Goal: Information Seeking & Learning: Check status

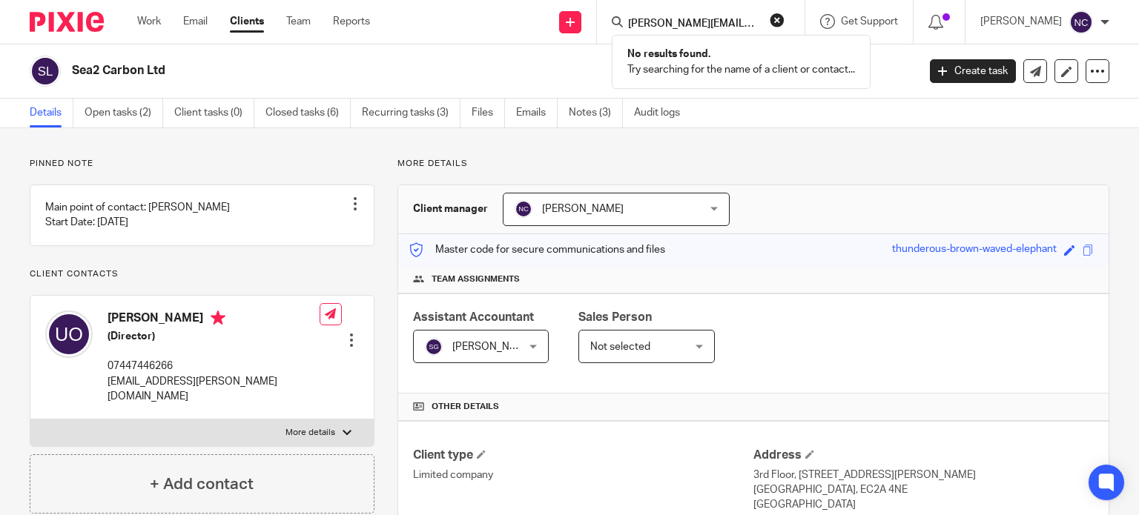
scroll to position [531, 0]
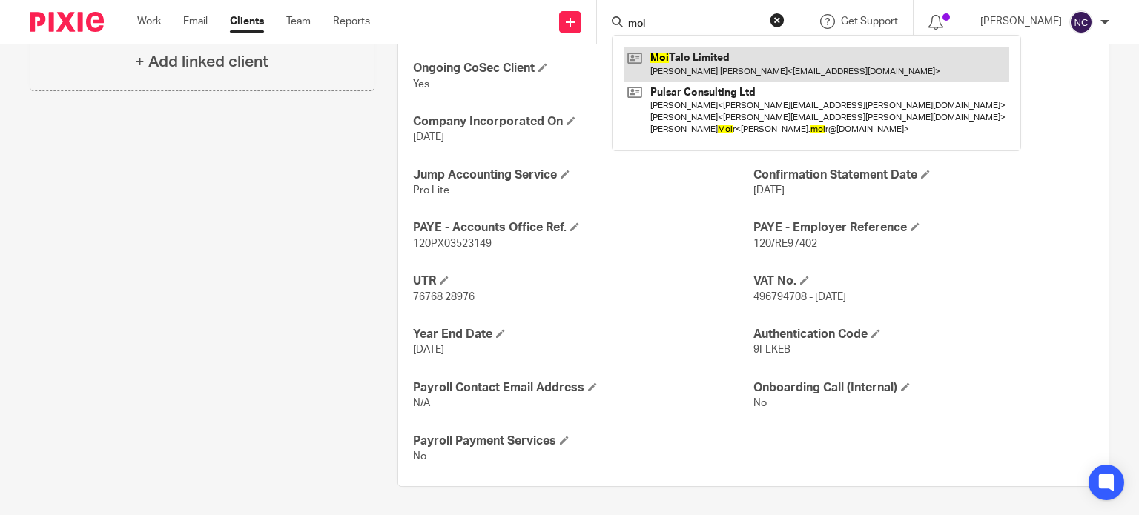
type input "moi"
click at [766, 53] on link at bounding box center [817, 64] width 386 height 34
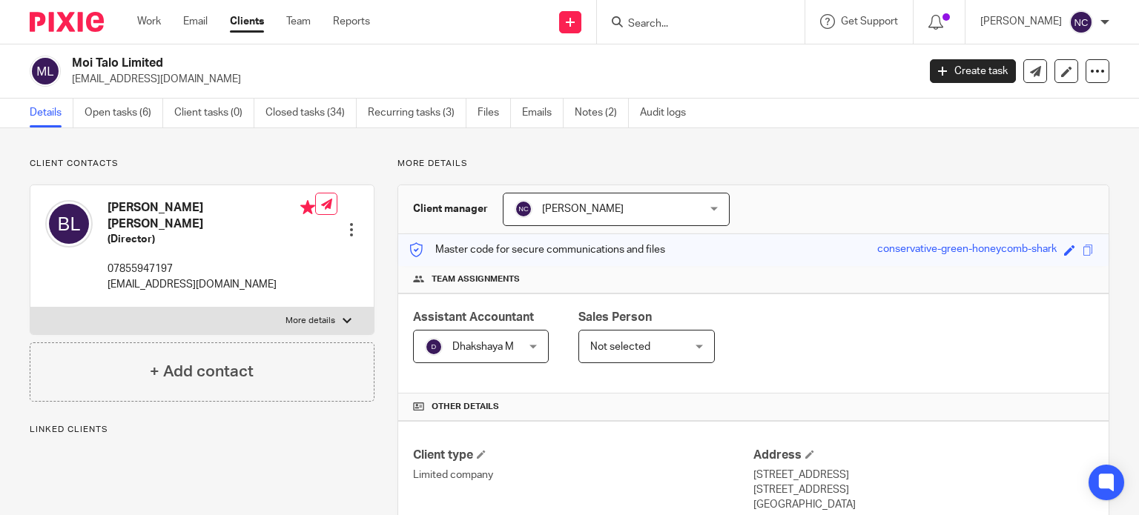
click at [535, 115] on link "Emails" at bounding box center [543, 113] width 42 height 29
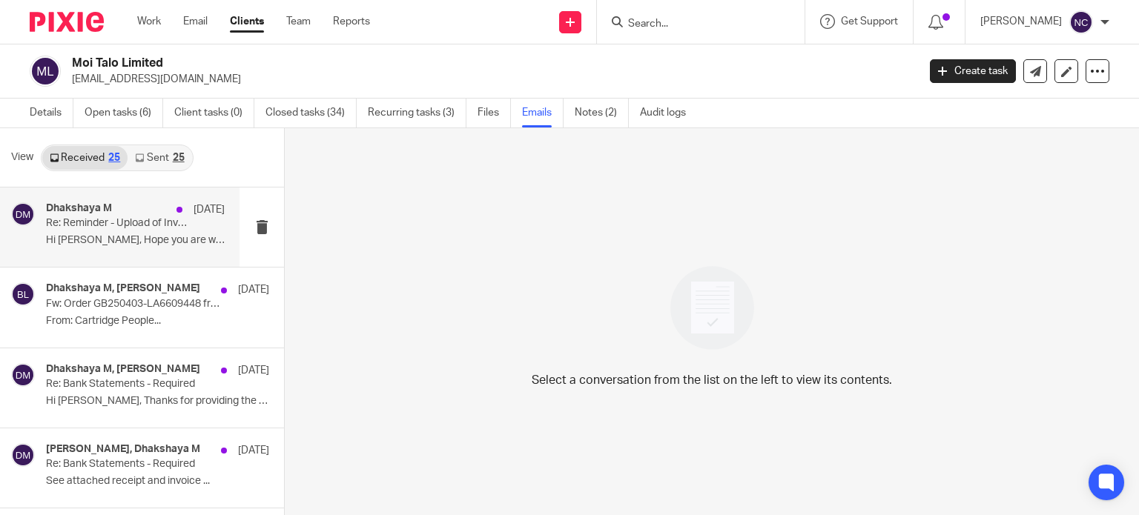
click at [131, 242] on p "Hi Balbir, Hope you are well! I am..." at bounding box center [135, 240] width 179 height 13
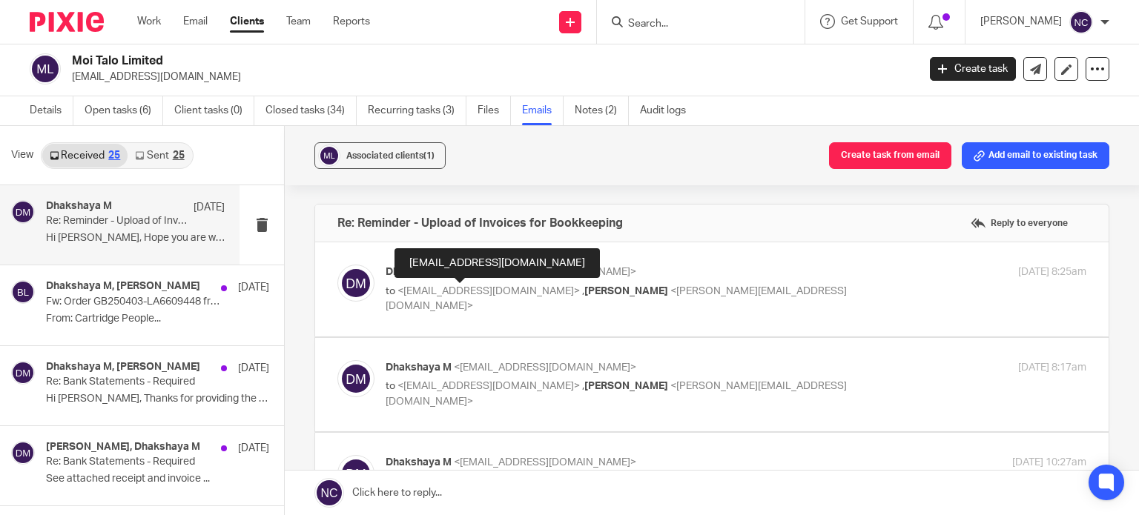
click at [163, 157] on link "Sent 25" at bounding box center [160, 156] width 64 height 24
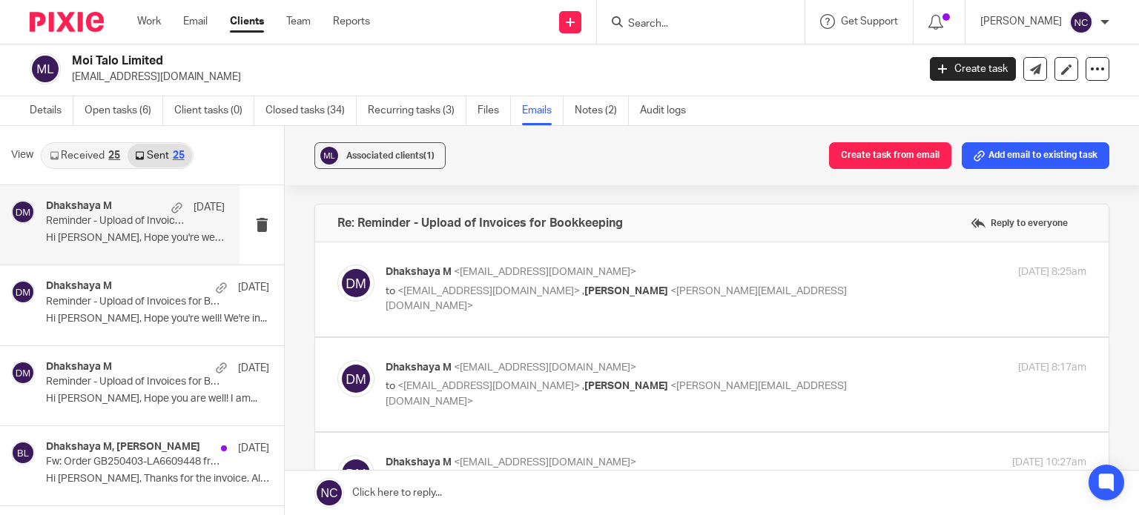
click at [76, 219] on p "Reminder - Upload of Invoices for Bookkeeping" at bounding box center [117, 221] width 143 height 13
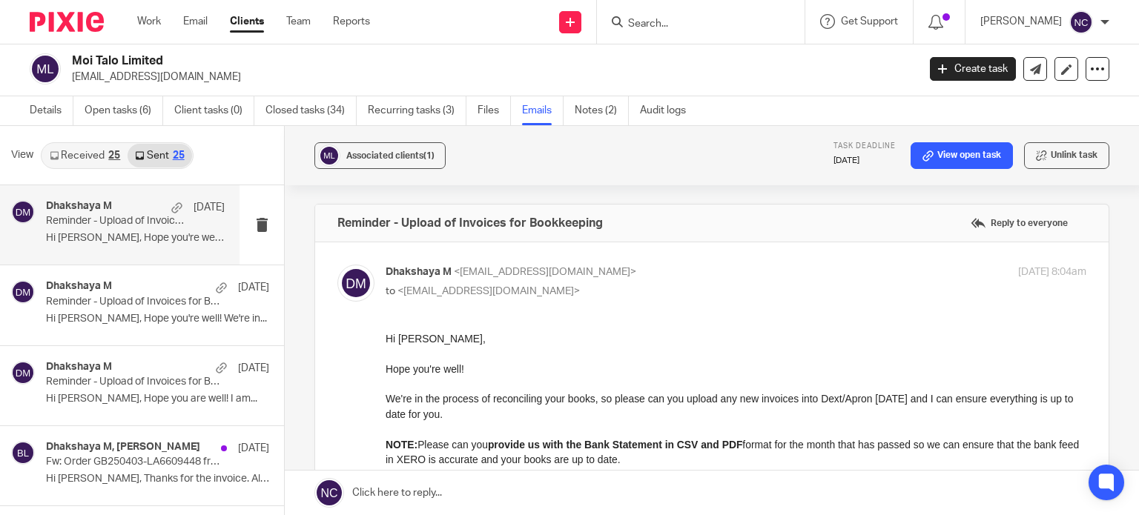
click at [605, 340] on p "Hi Balbir," at bounding box center [736, 338] width 701 height 15
